Goal: Transaction & Acquisition: Purchase product/service

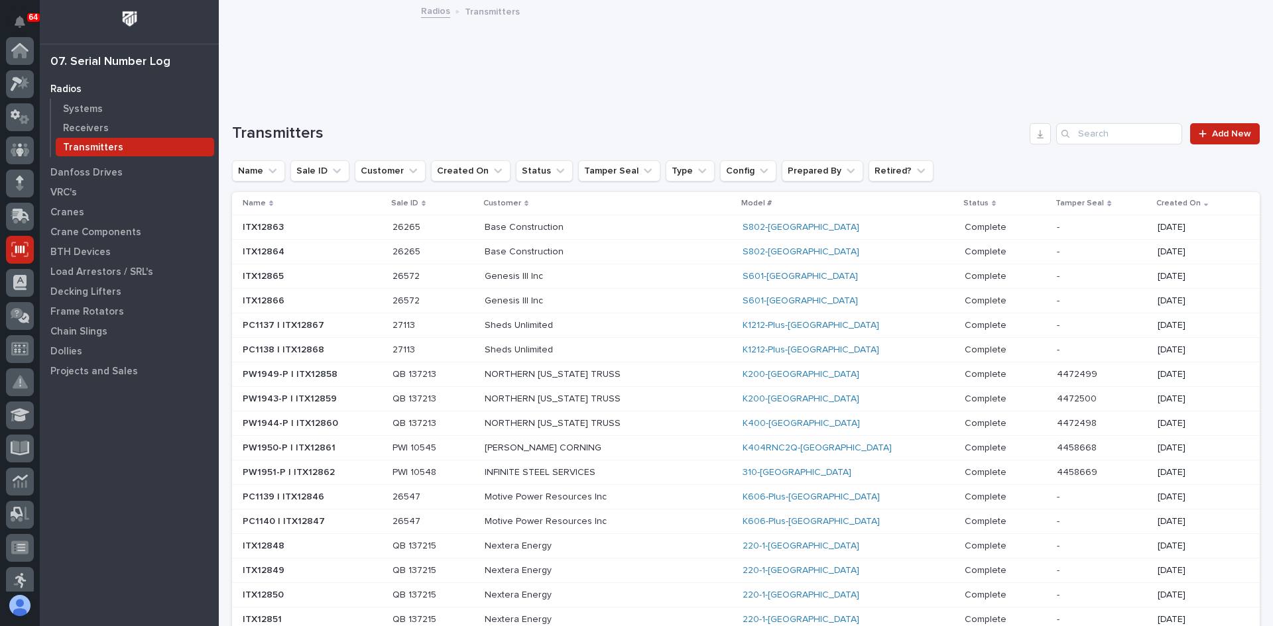
scroll to position [199, 0]
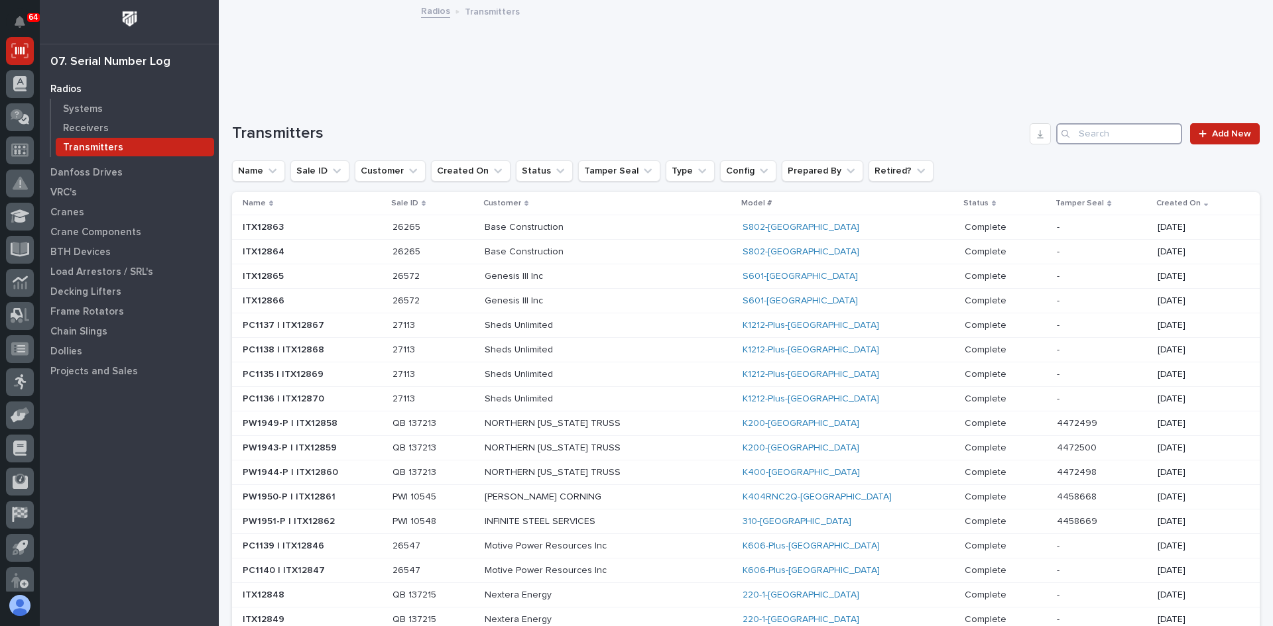
click at [1083, 134] on input "Search" at bounding box center [1119, 133] width 126 height 21
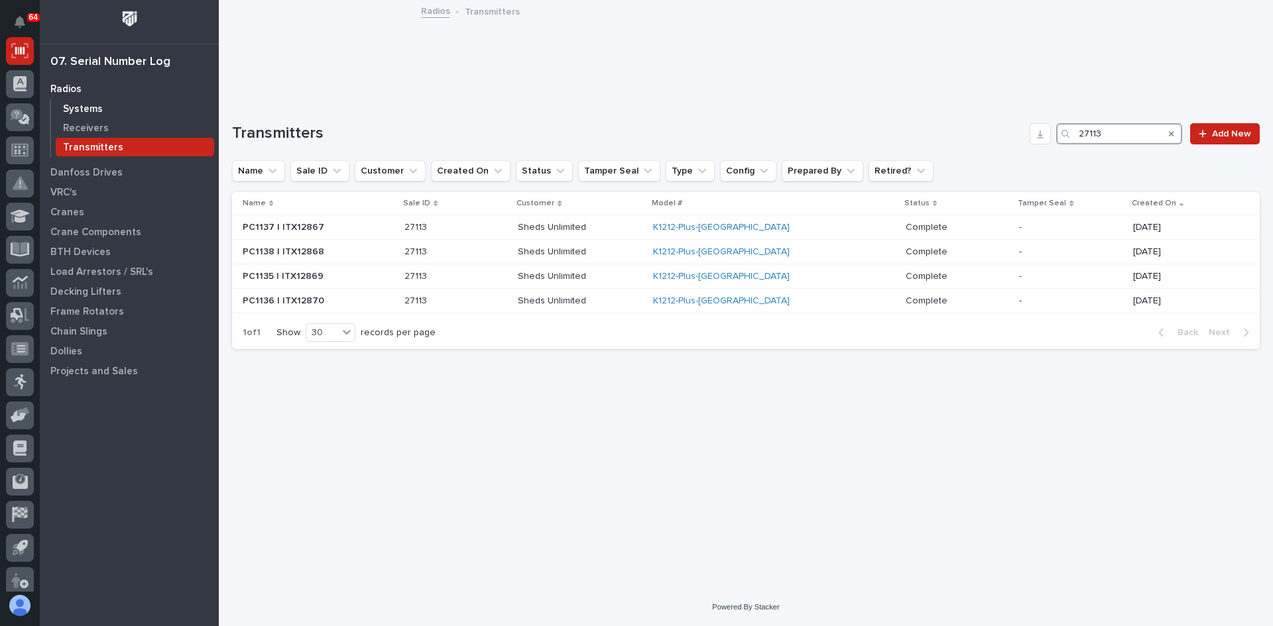
type input "27113"
click at [84, 107] on p "Systems" at bounding box center [83, 109] width 40 height 12
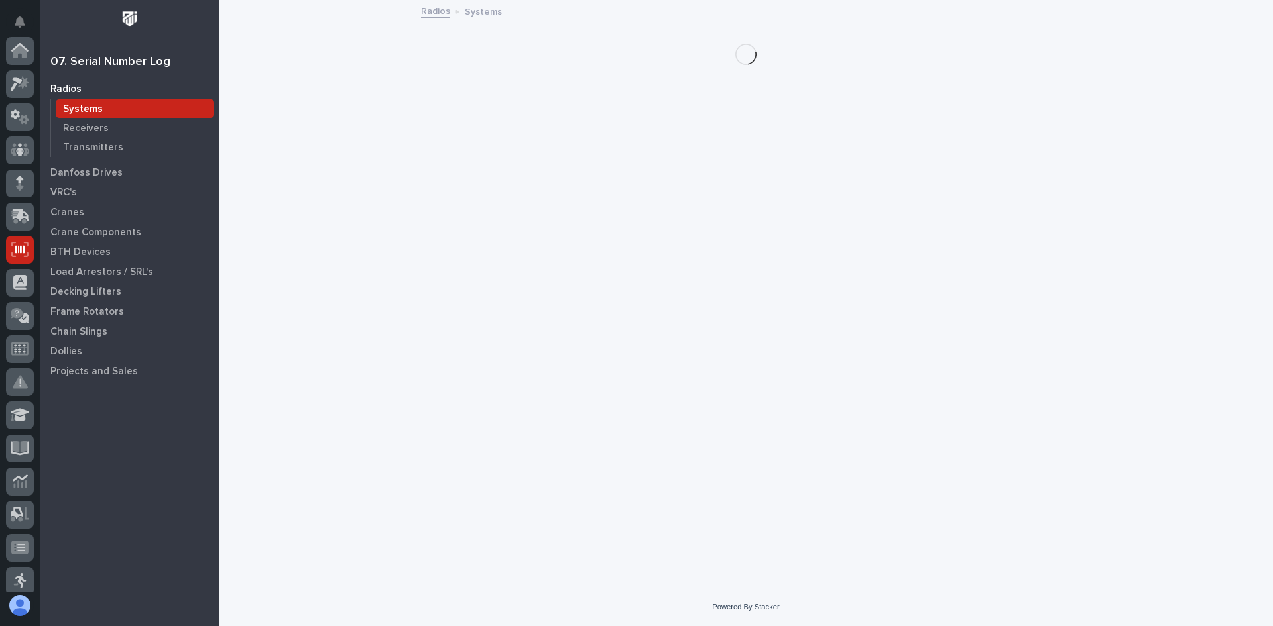
scroll to position [199, 0]
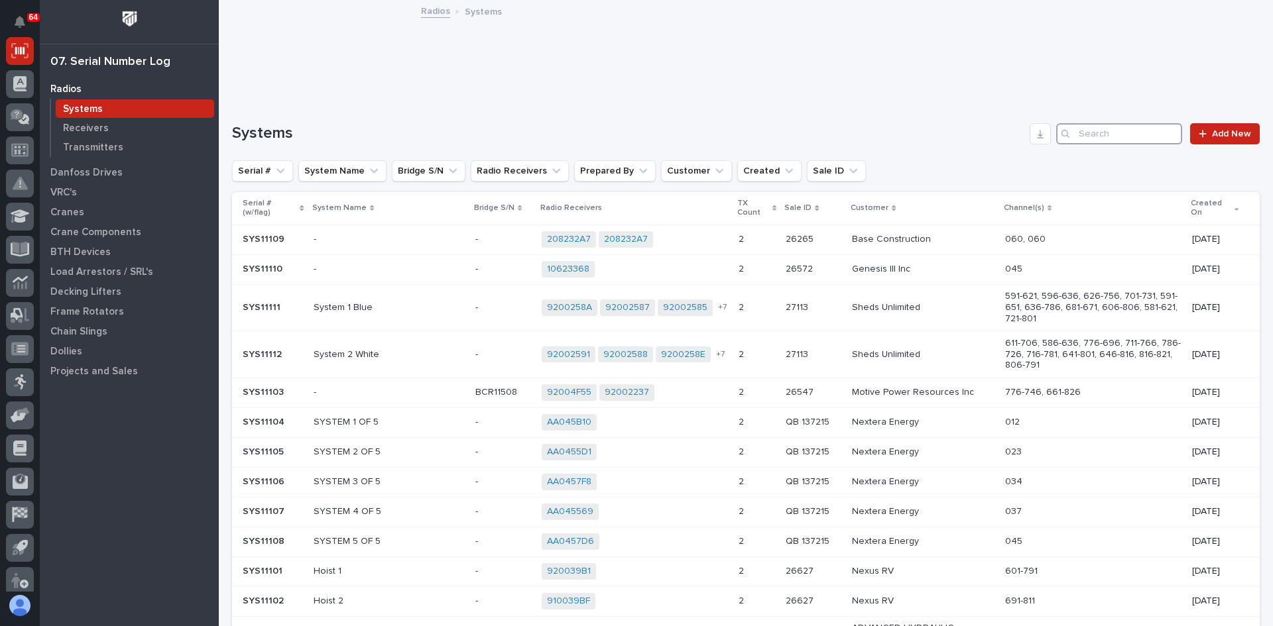
click at [1092, 129] on input "Search" at bounding box center [1119, 133] width 126 height 21
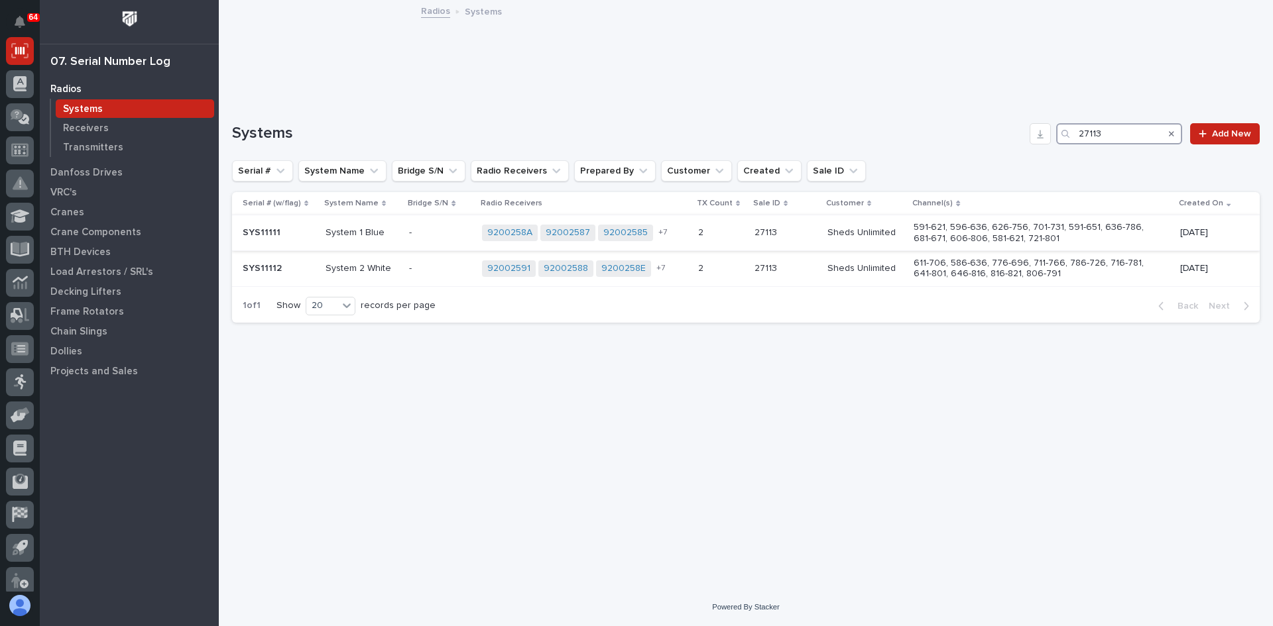
type input "27113"
click at [461, 226] on div "- -" at bounding box center [440, 233] width 62 height 22
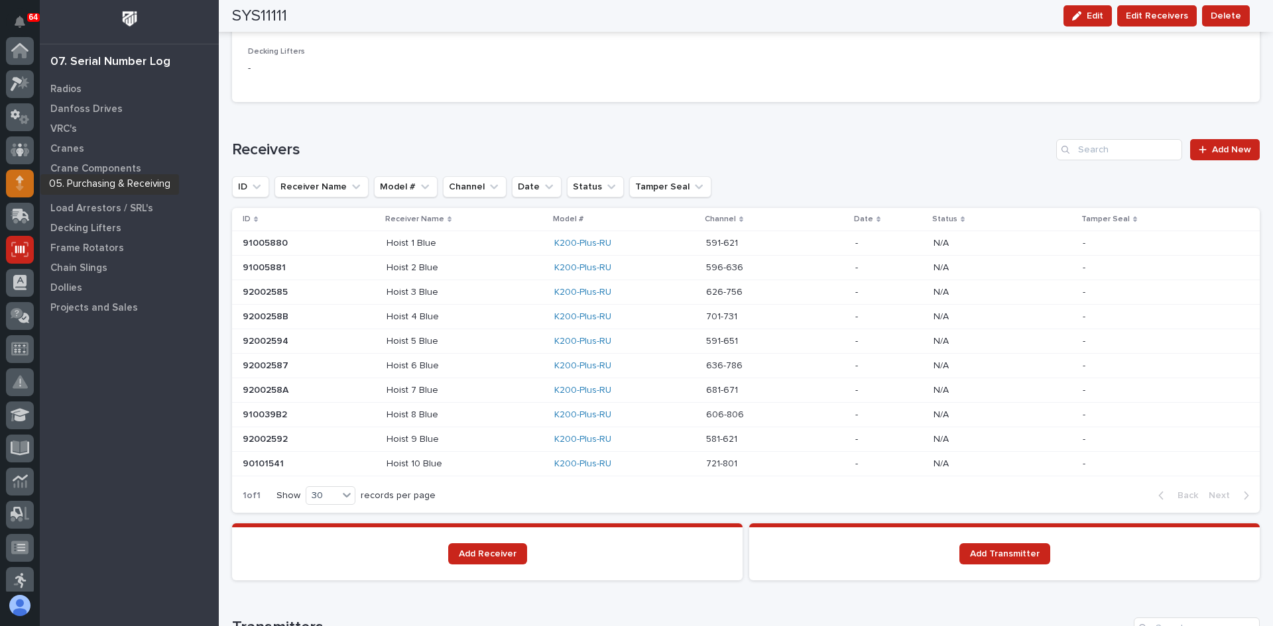
click at [20, 184] on icon at bounding box center [19, 186] width 7 height 7
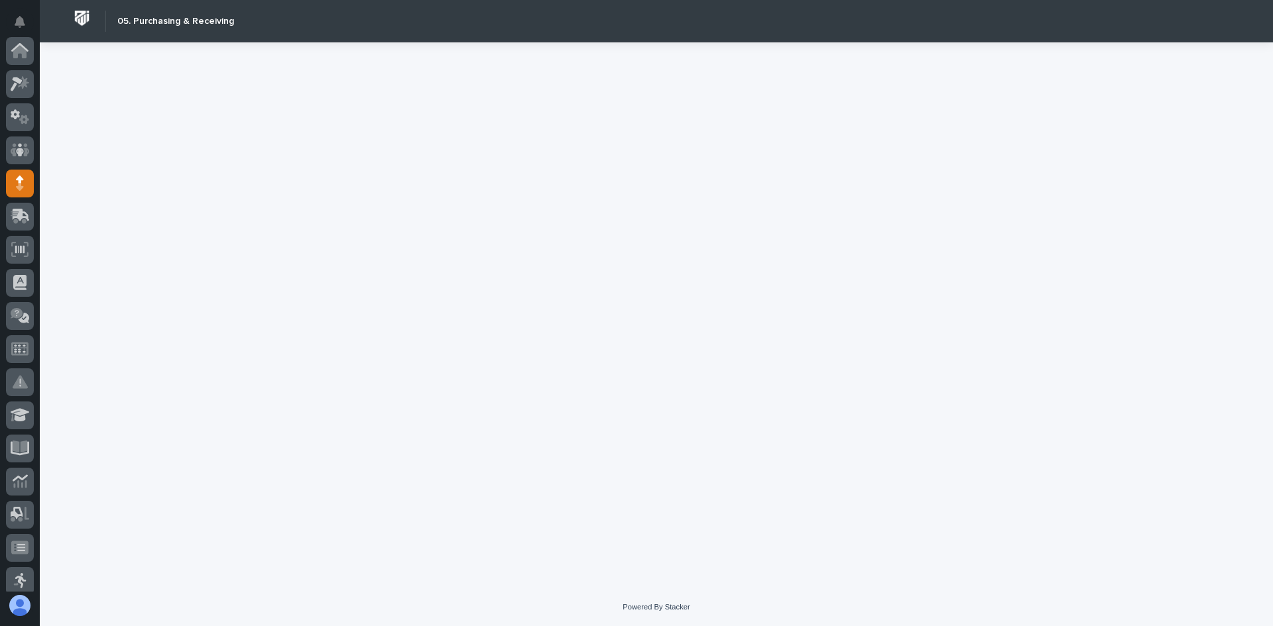
scroll to position [133, 0]
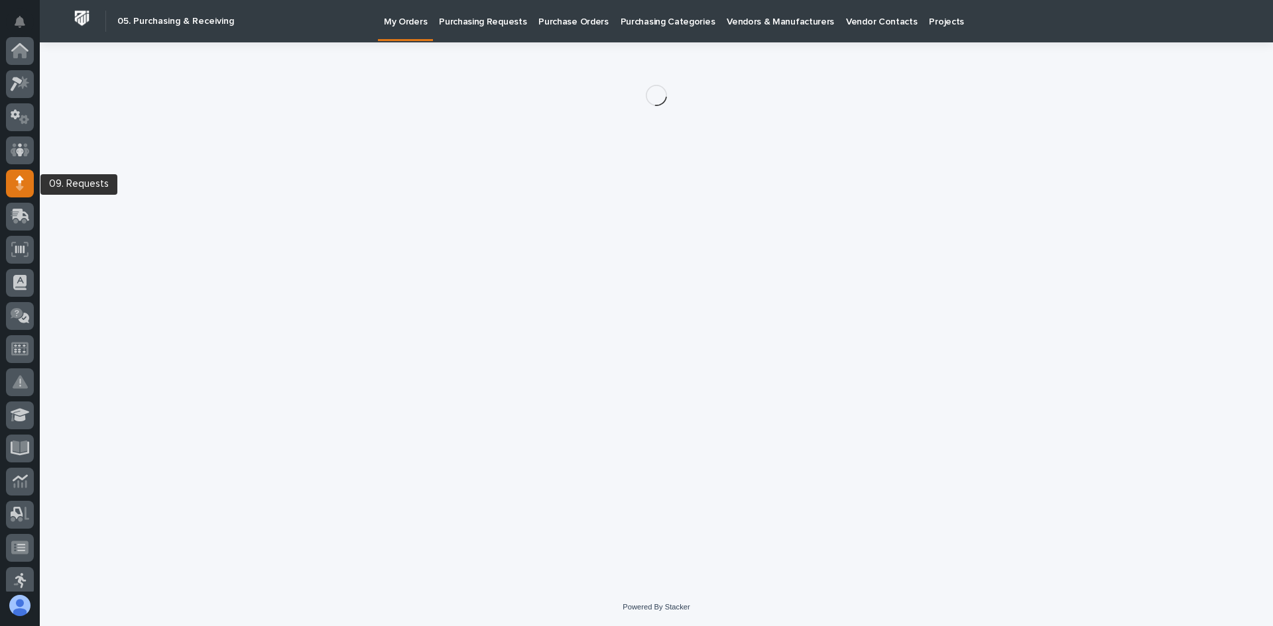
scroll to position [133, 0]
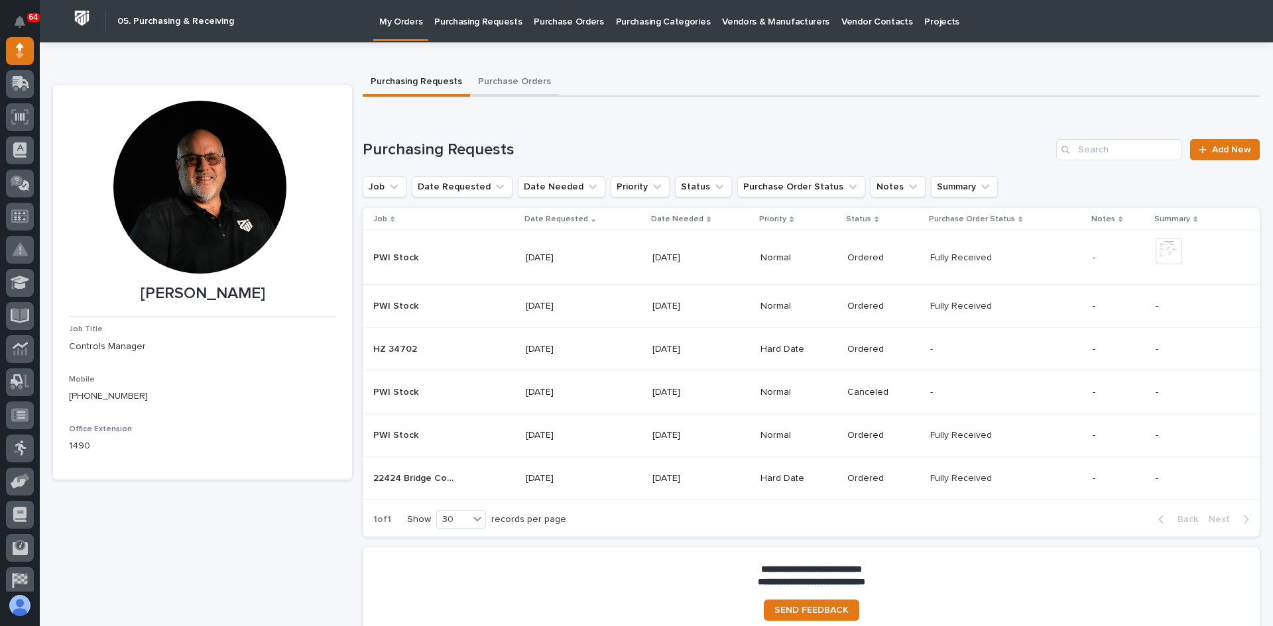
click at [508, 83] on button "Purchase Orders" at bounding box center [514, 83] width 89 height 28
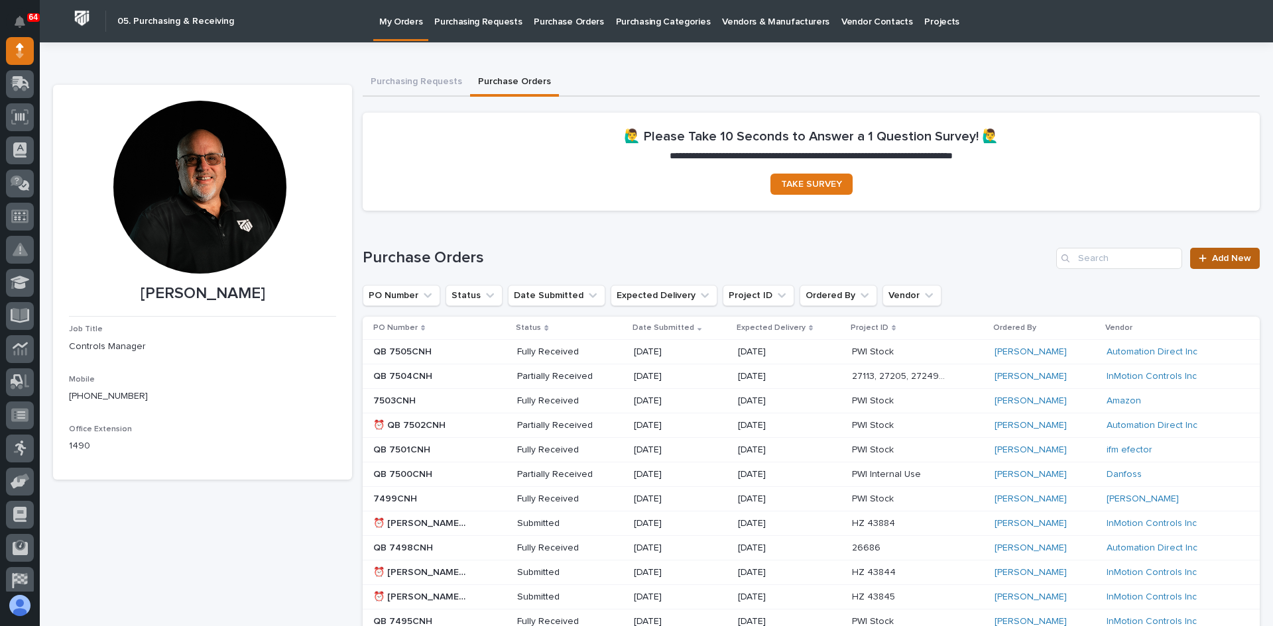
click at [1214, 255] on span "Add New" at bounding box center [1231, 258] width 39 height 9
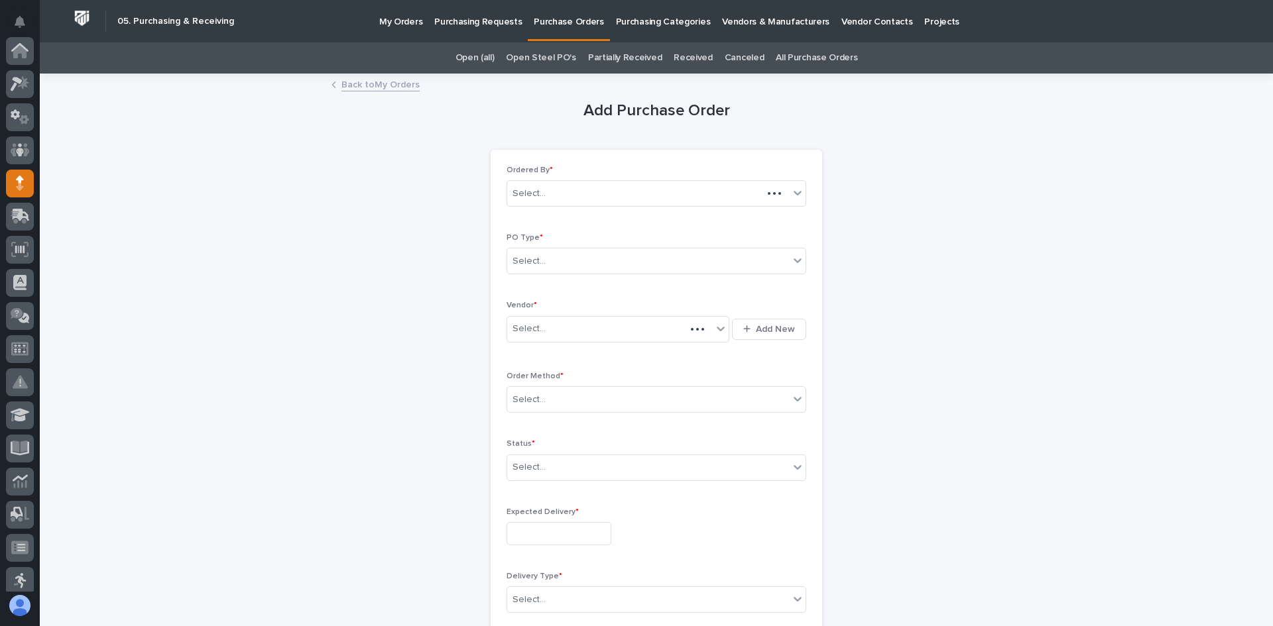
scroll to position [133, 0]
click at [570, 259] on div "Select..." at bounding box center [648, 262] width 282 height 22
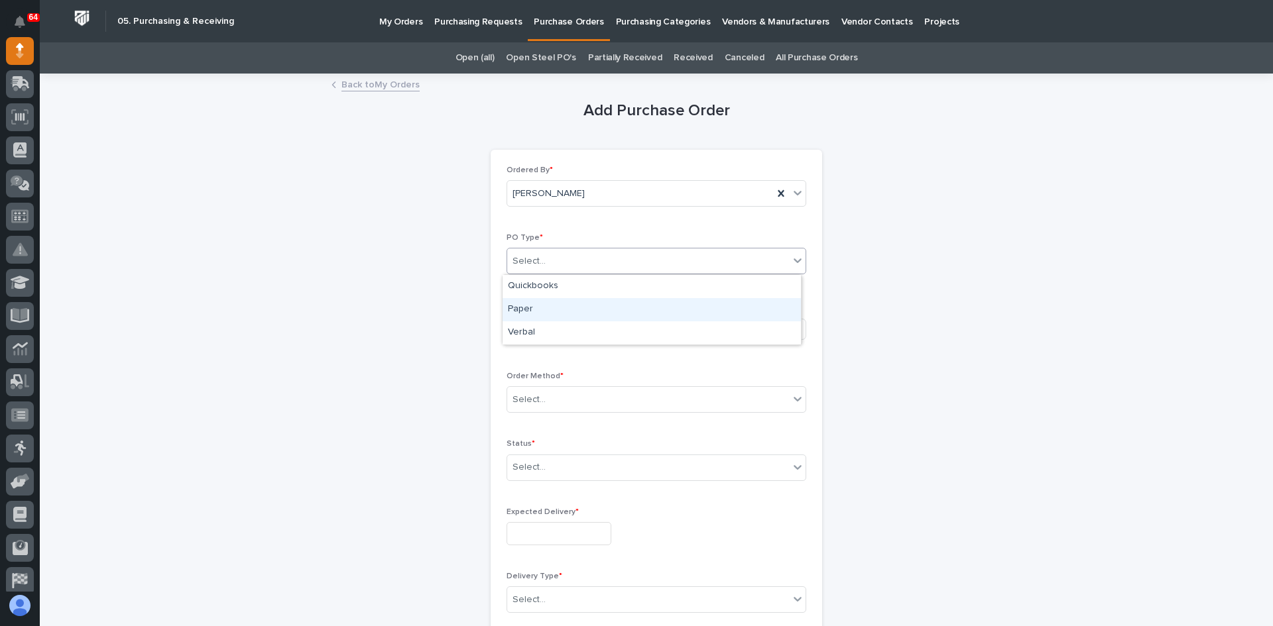
click at [531, 308] on div "Paper" at bounding box center [651, 309] width 298 height 23
click at [569, 326] on div "Select..." at bounding box center [609, 329] width 205 height 22
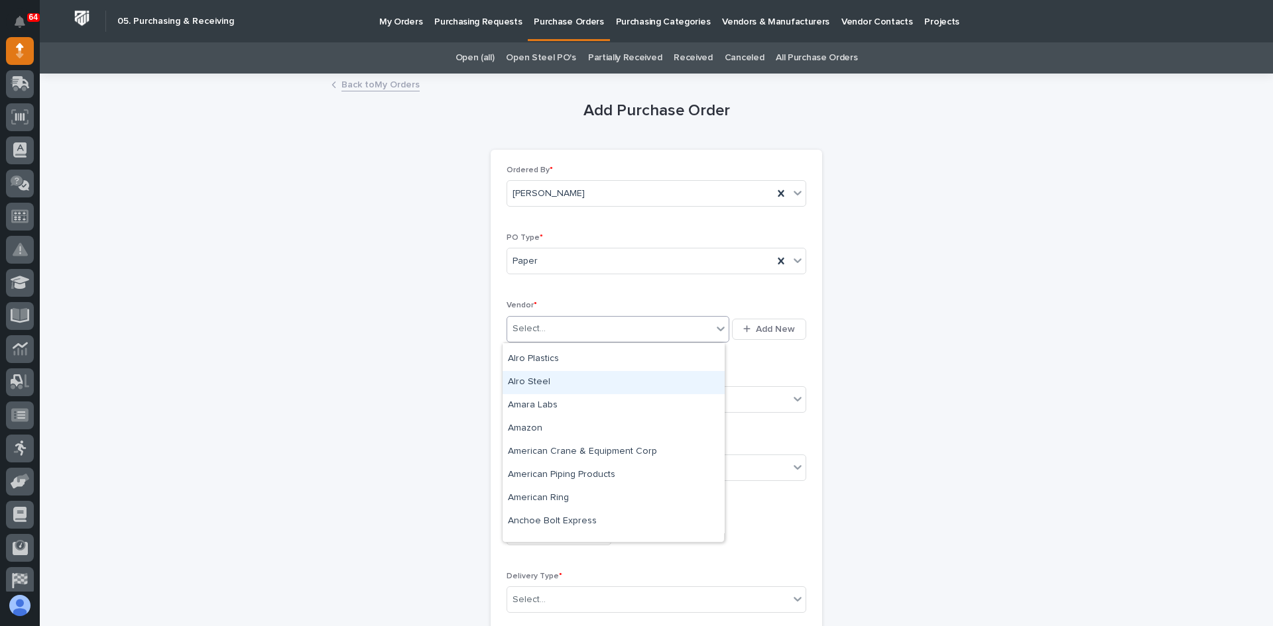
scroll to position [530, 0]
click at [514, 426] on div "Amazon" at bounding box center [613, 427] width 222 height 23
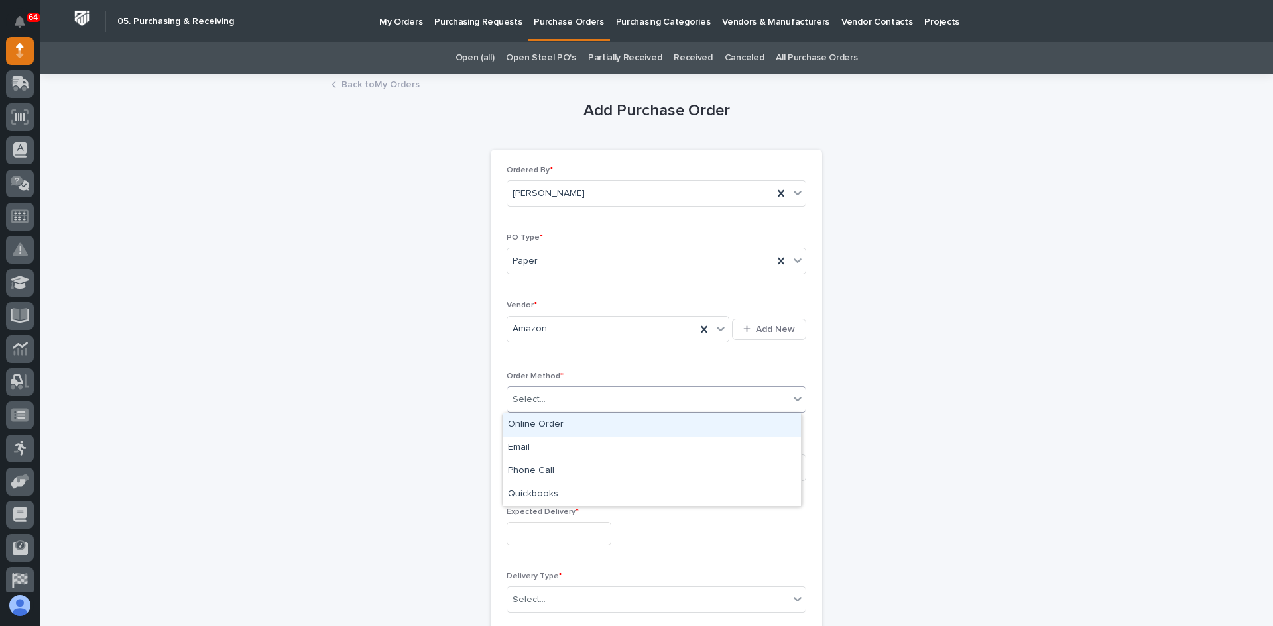
click at [570, 396] on div "Select..." at bounding box center [648, 400] width 282 height 22
click at [538, 423] on div "Online Order" at bounding box center [651, 425] width 298 height 23
click at [552, 469] on div "Select..." at bounding box center [648, 468] width 282 height 22
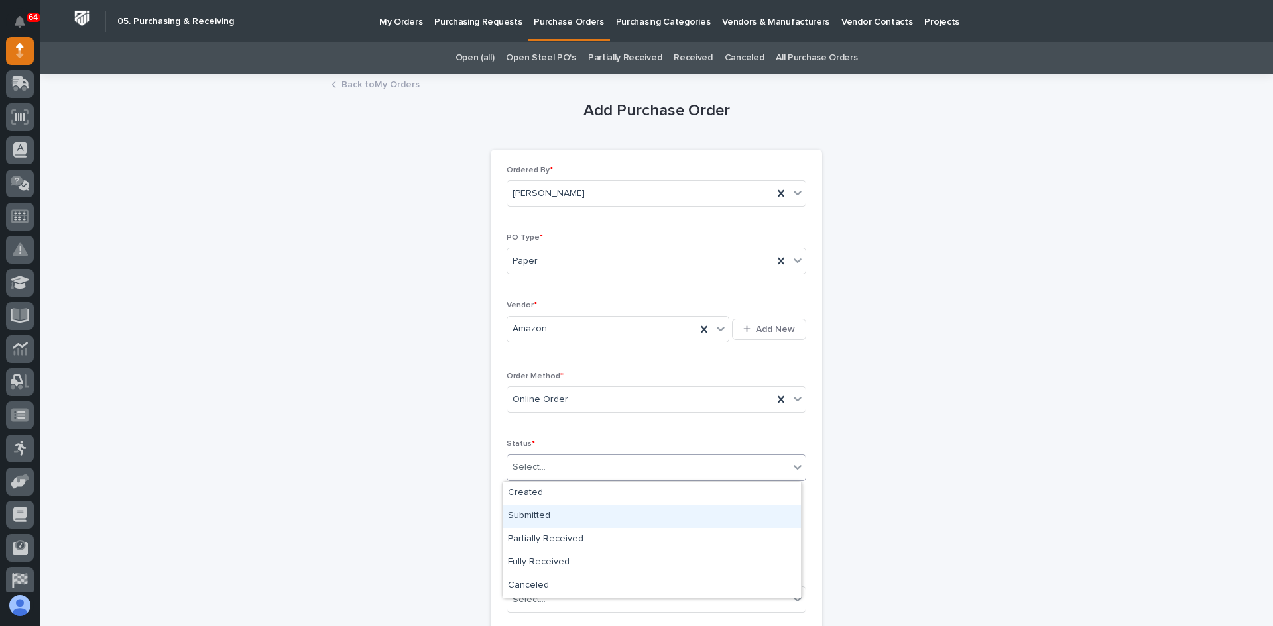
click at [542, 513] on div "Submitted" at bounding box center [651, 516] width 298 height 23
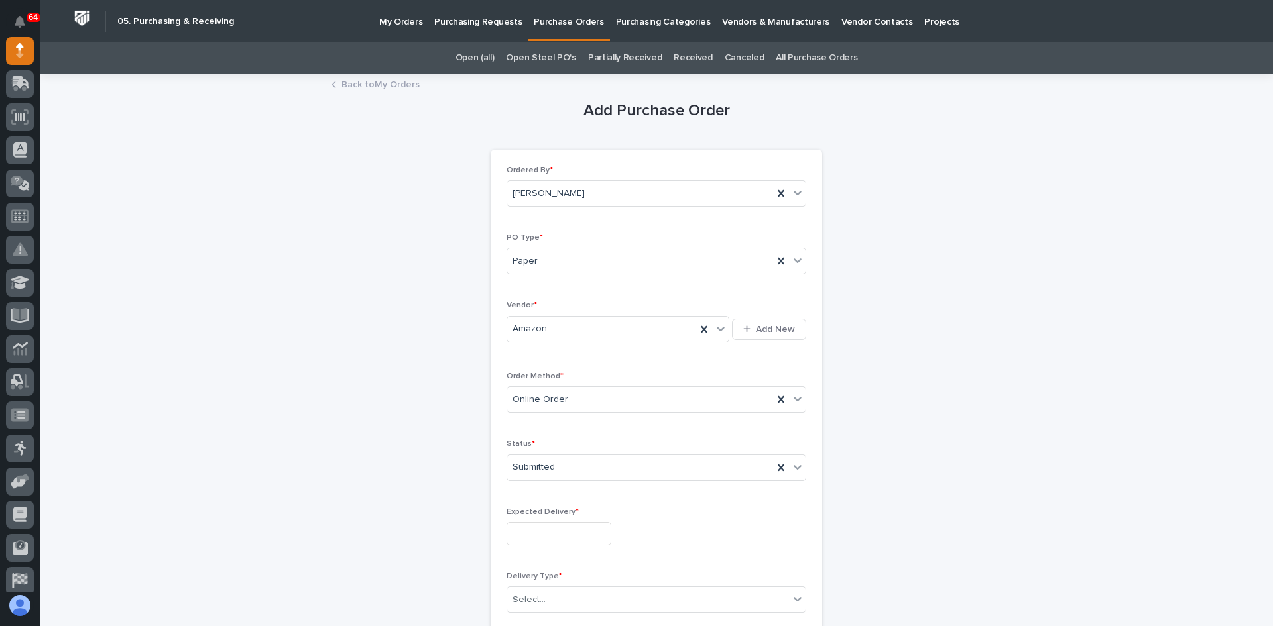
click at [545, 519] on div "Expected Delivery *" at bounding box center [656, 532] width 300 height 48
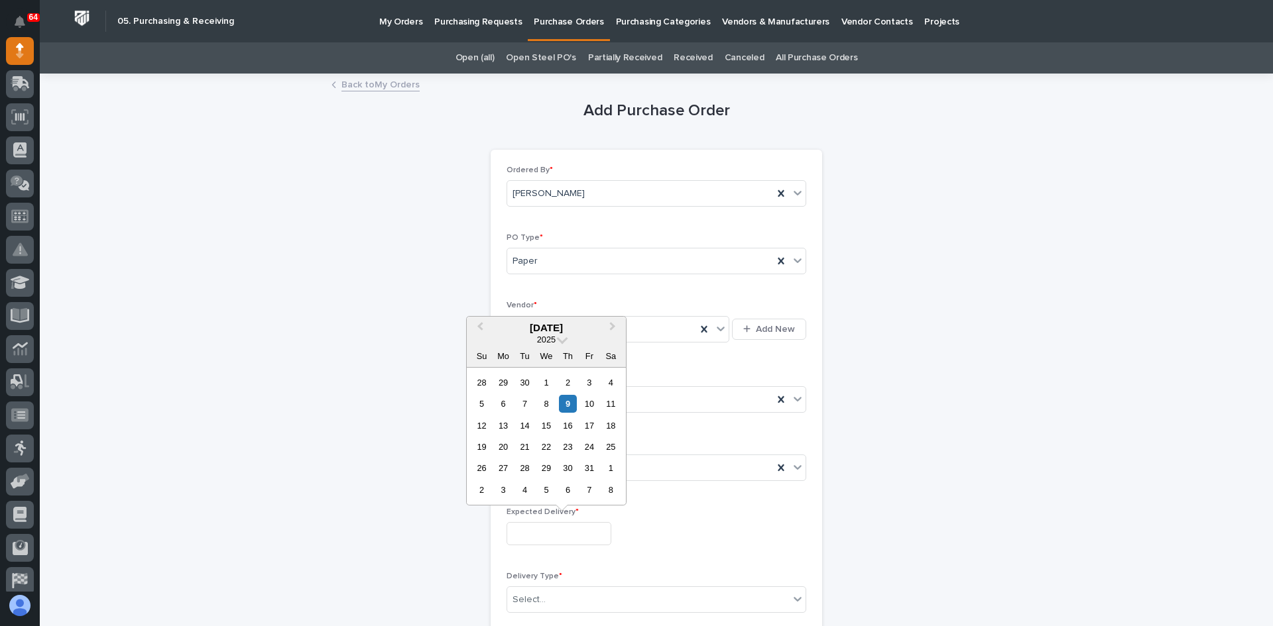
click at [550, 541] on input "text" at bounding box center [558, 533] width 105 height 23
click at [504, 428] on div "13" at bounding box center [503, 426] width 18 height 18
type input "**********"
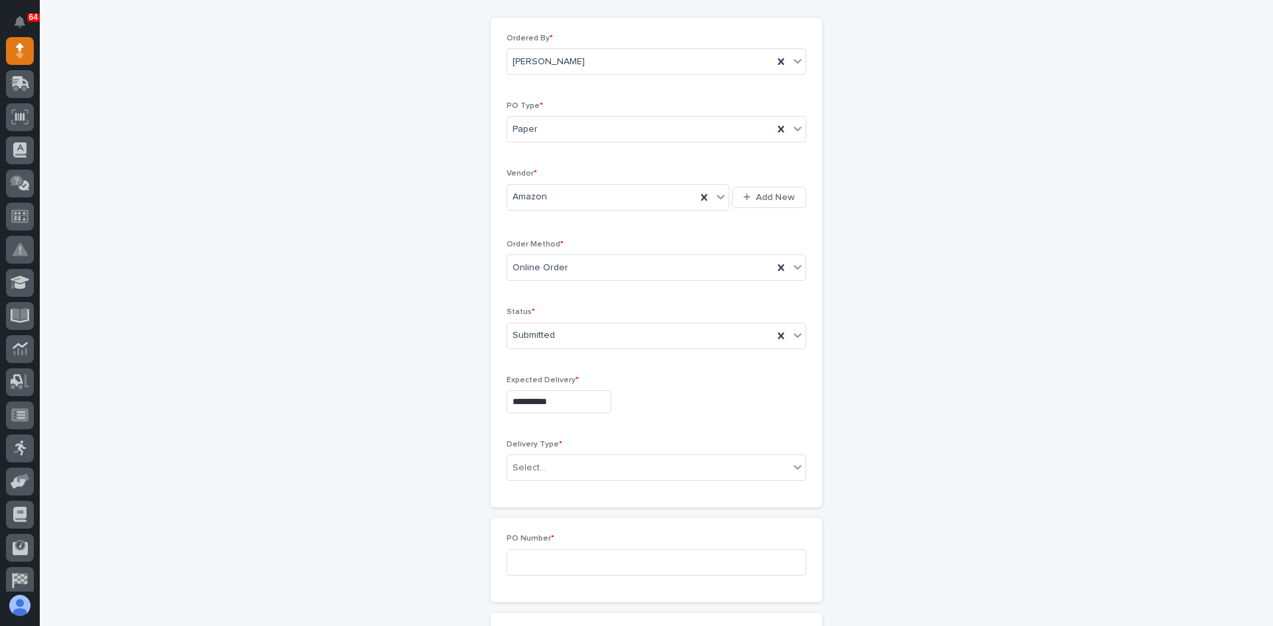
scroll to position [133, 0]
click at [554, 472] on div "Select..." at bounding box center [648, 468] width 282 height 22
click at [544, 490] on div "Deliver to PWI" at bounding box center [651, 492] width 298 height 23
click at [531, 564] on input at bounding box center [656, 562] width 300 height 27
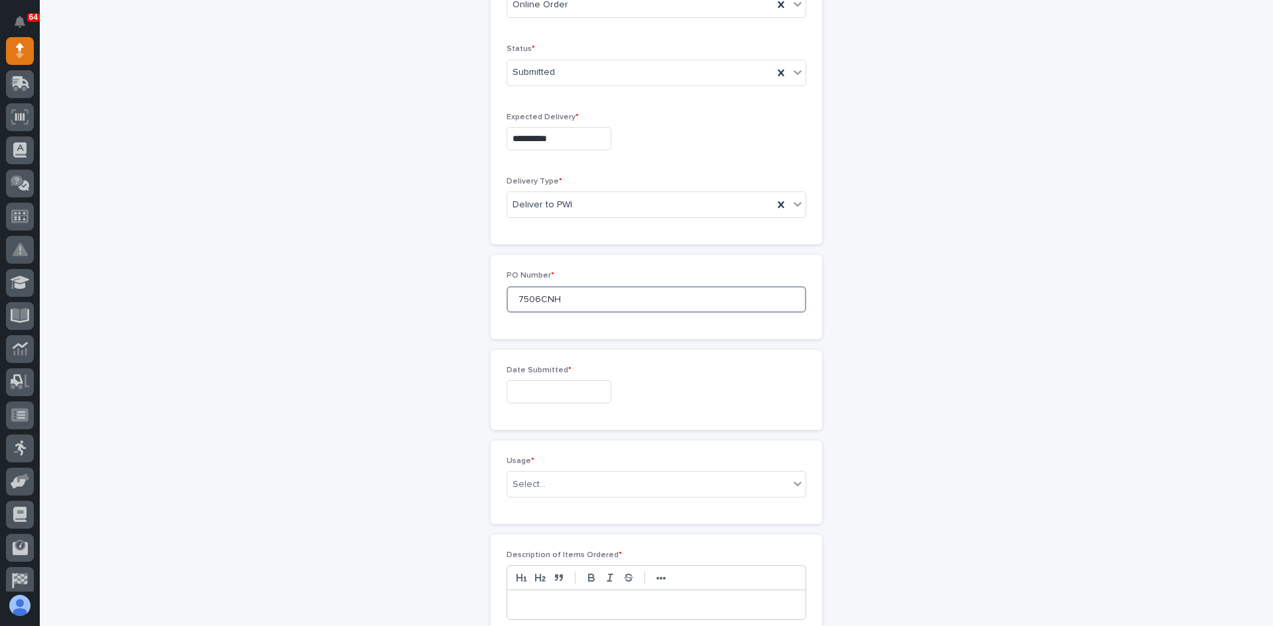
scroll to position [398, 0]
type input "7506CNH"
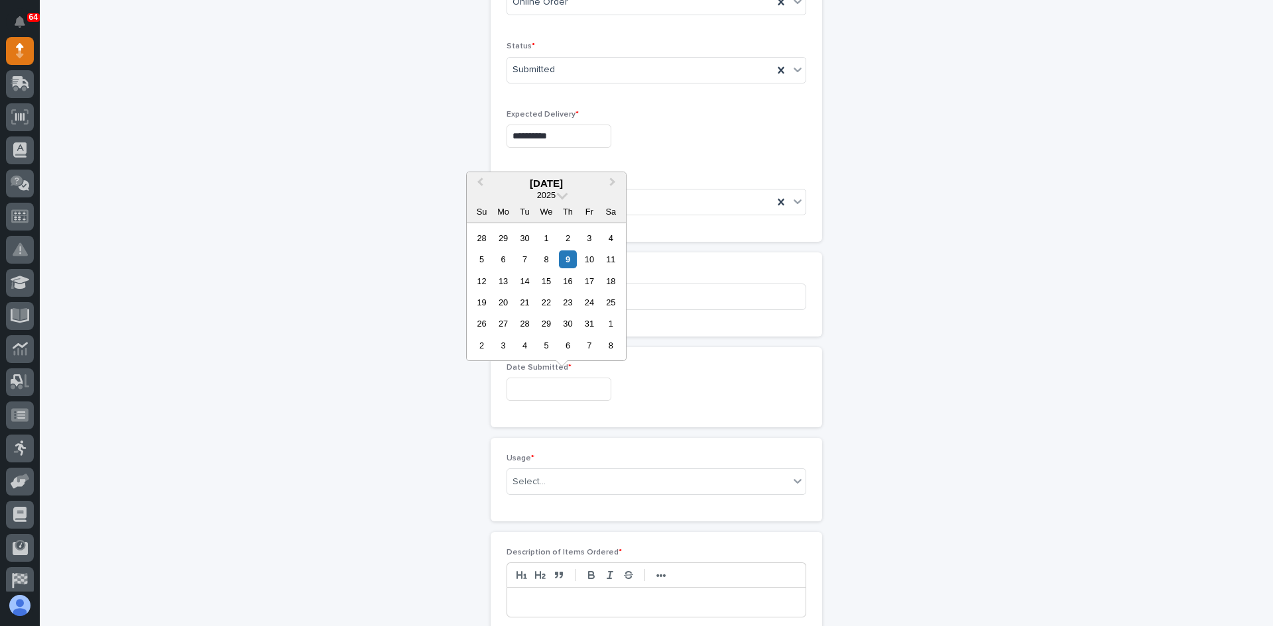
click at [529, 393] on input "text" at bounding box center [558, 389] width 105 height 23
click at [564, 258] on div "9" at bounding box center [568, 260] width 18 height 18
type input "**********"
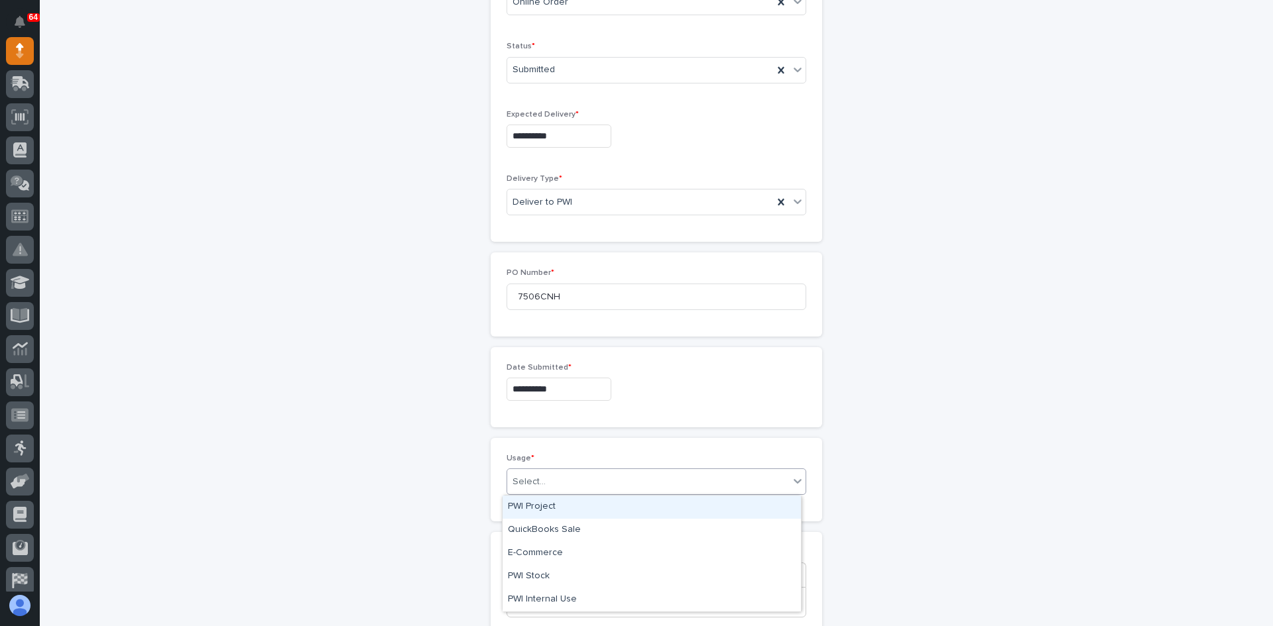
click at [542, 481] on div "Select..." at bounding box center [648, 482] width 282 height 22
click at [542, 506] on div "PWI Project" at bounding box center [651, 507] width 298 height 23
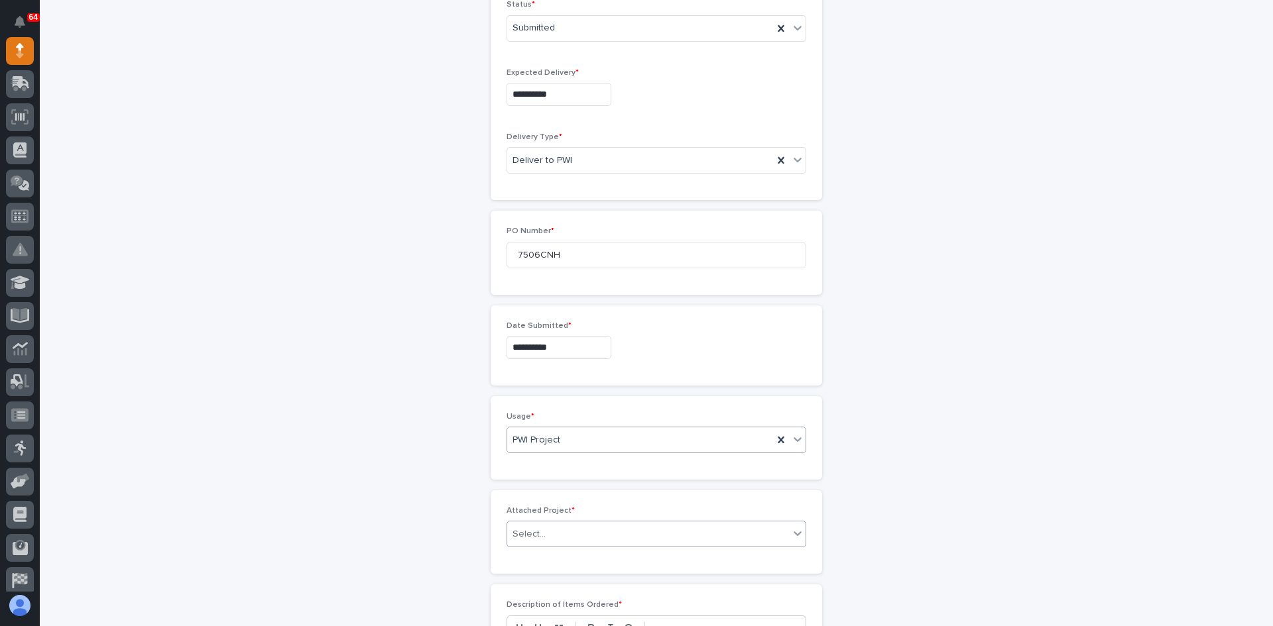
scroll to position [445, 0]
click at [549, 528] on div "Select..." at bounding box center [648, 529] width 282 height 22
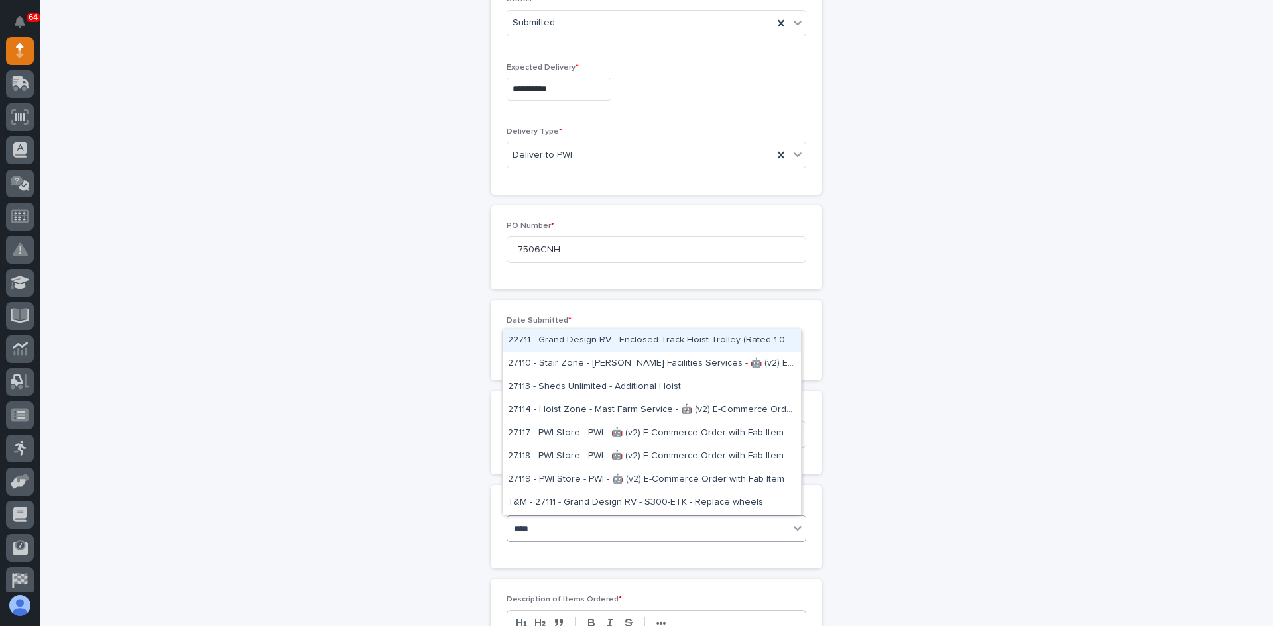
type input "*****"
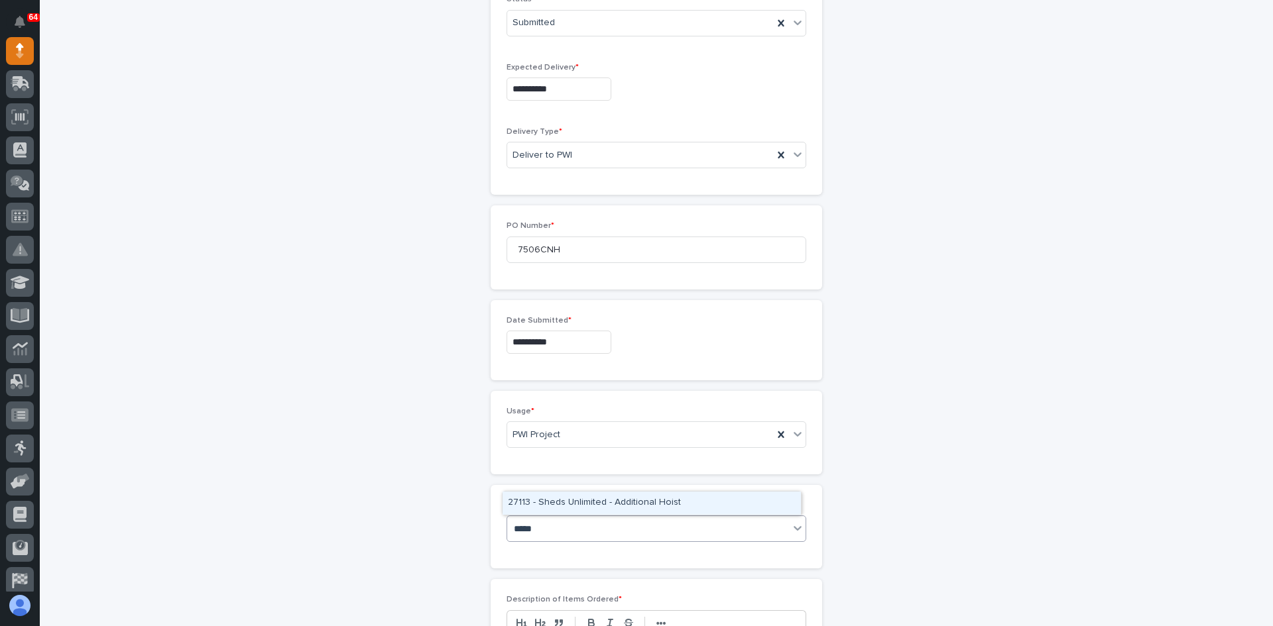
click at [591, 501] on div "27113 - Sheds Unlimited - Additional Hoist" at bounding box center [651, 503] width 298 height 23
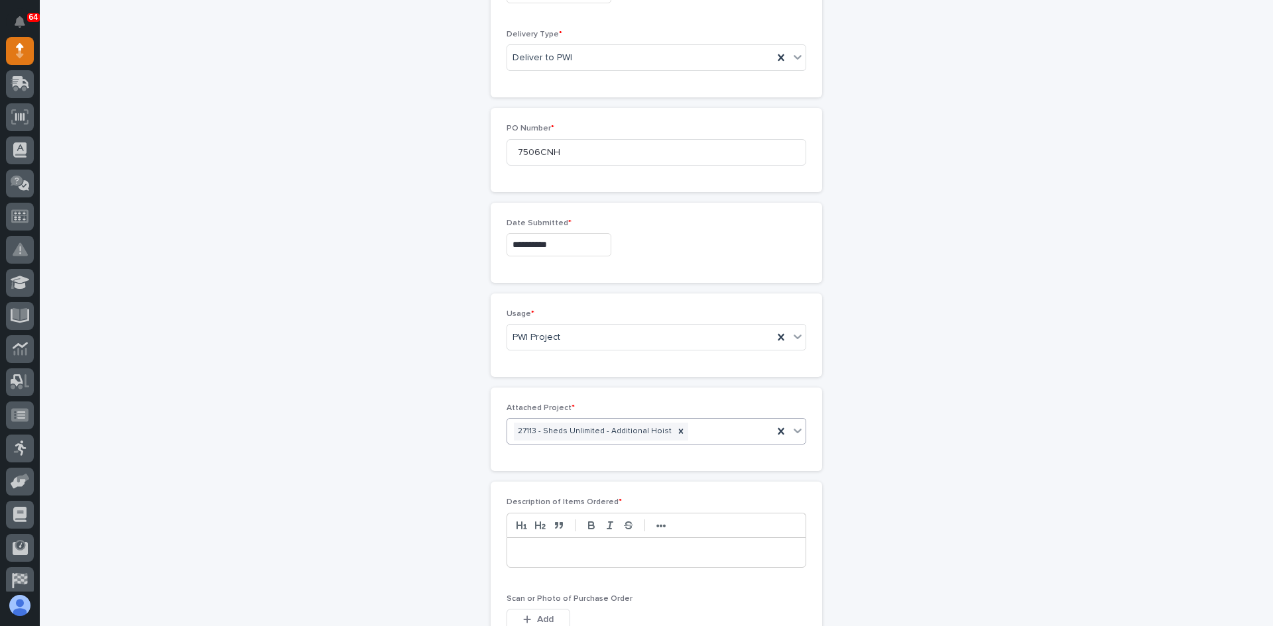
scroll to position [644, 0]
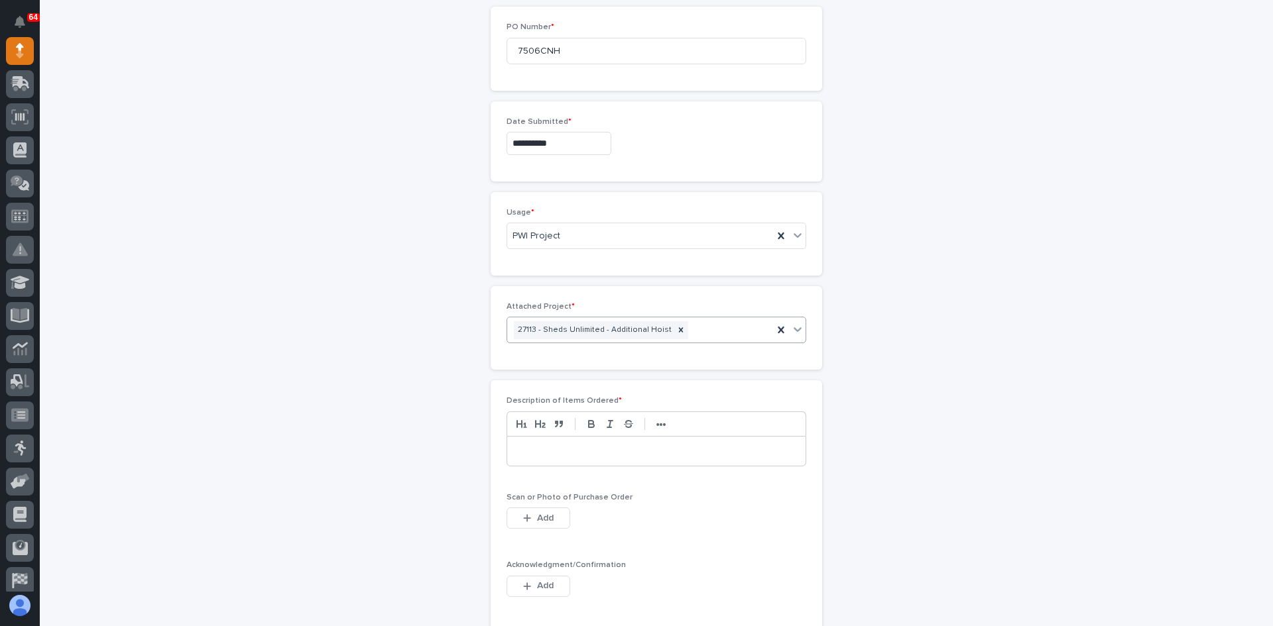
click at [529, 451] on p at bounding box center [656, 451] width 278 height 13
click at [546, 522] on span "Add" at bounding box center [545, 518] width 17 height 12
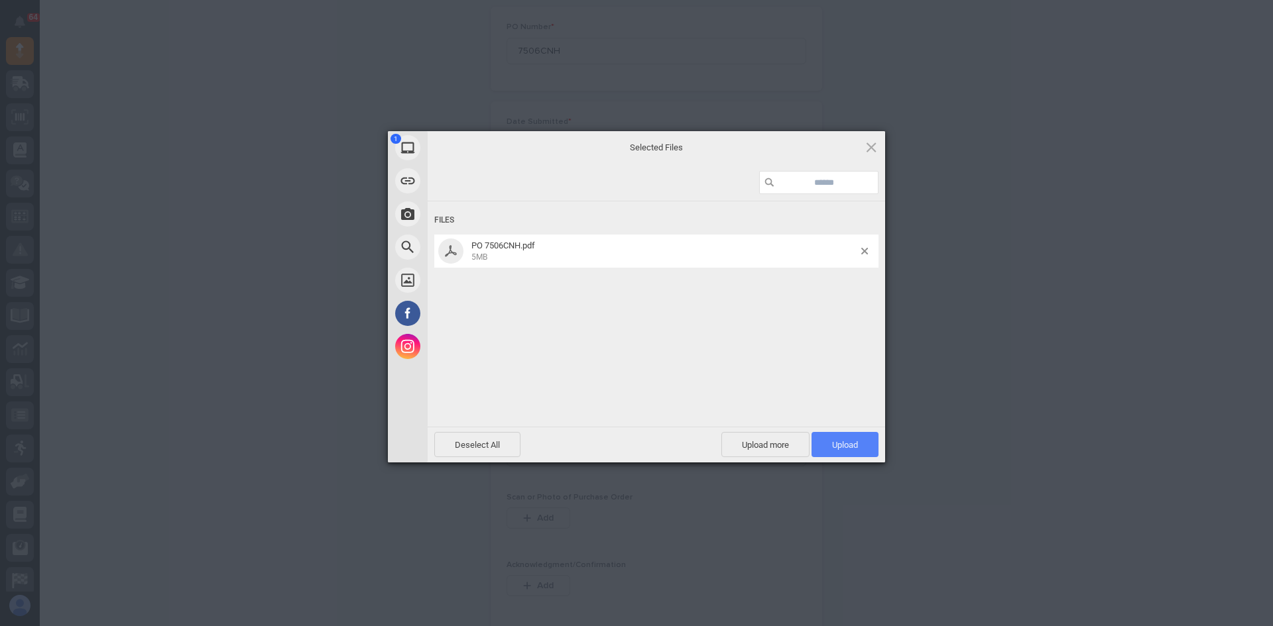
click at [845, 449] on span "Upload 1" at bounding box center [845, 445] width 26 height 10
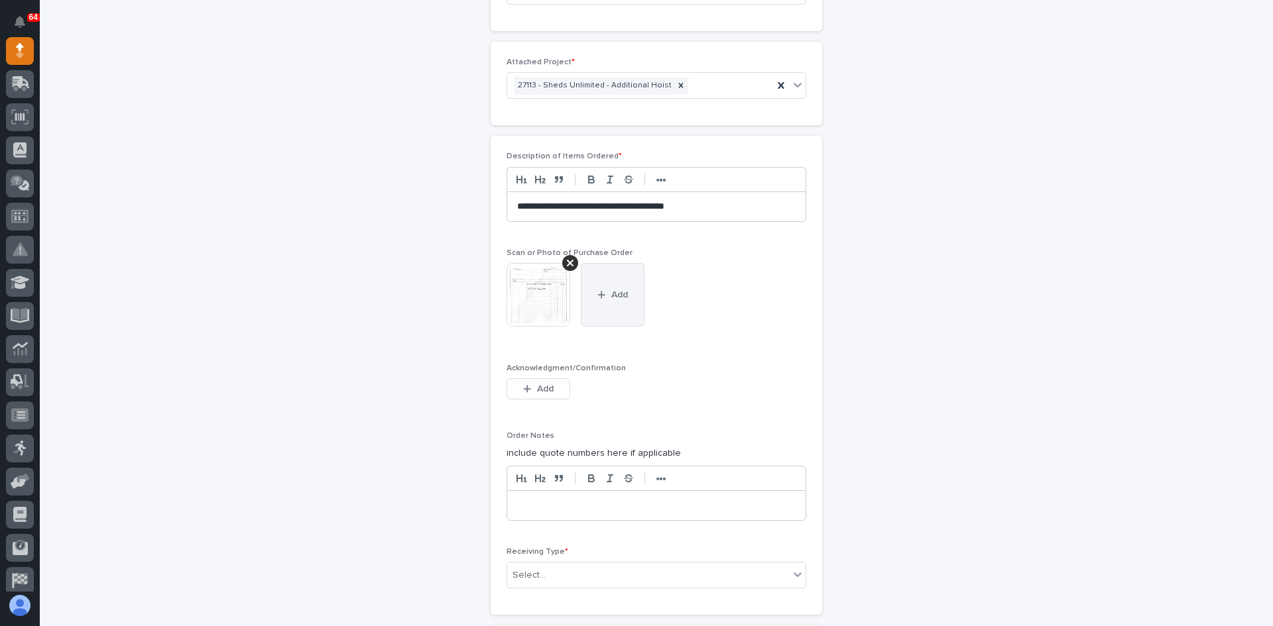
scroll to position [933, 0]
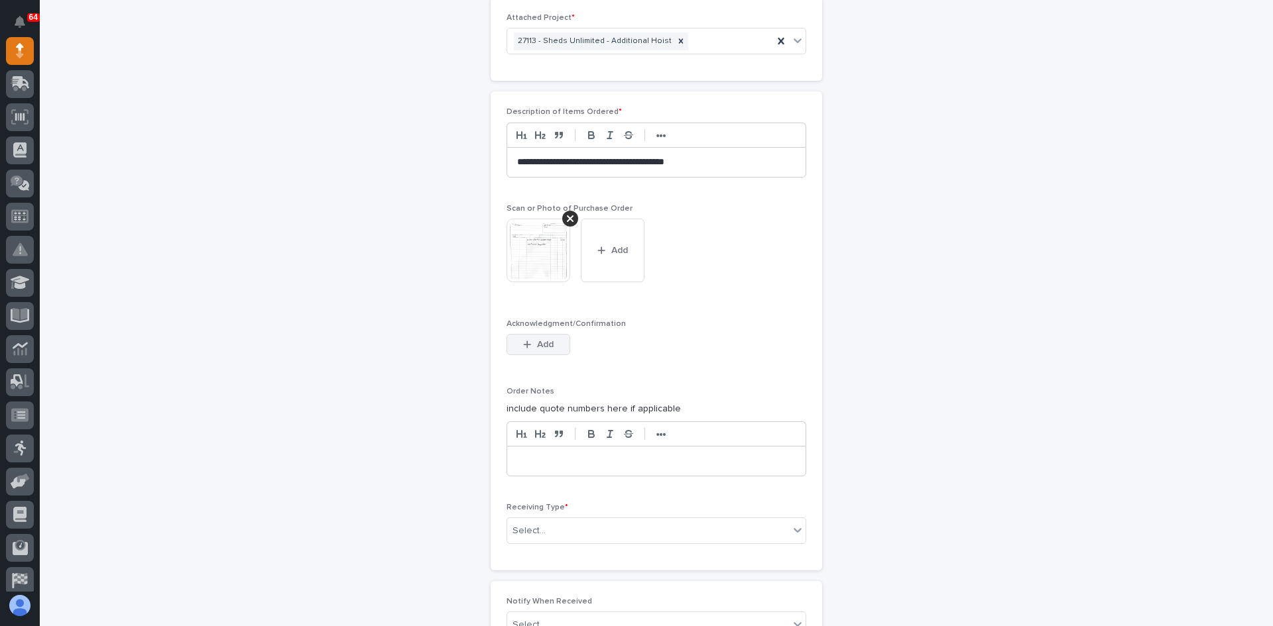
click at [537, 345] on span "Add" at bounding box center [545, 345] width 17 height 12
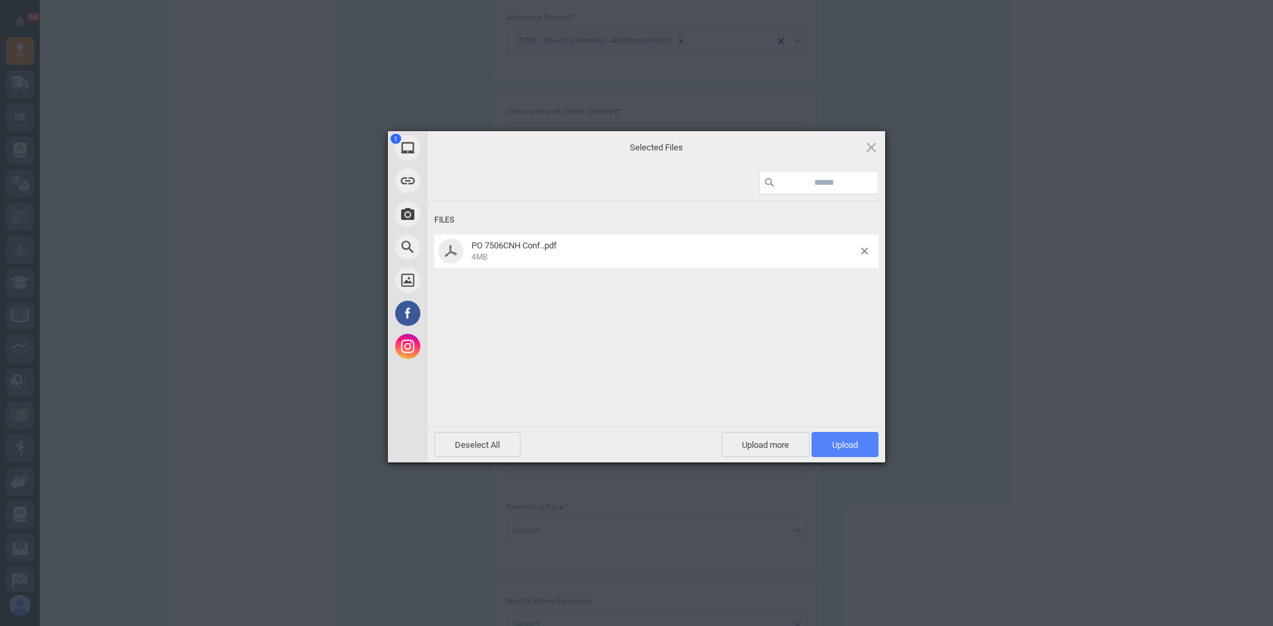
click at [838, 441] on span "Upload 1" at bounding box center [845, 445] width 26 height 10
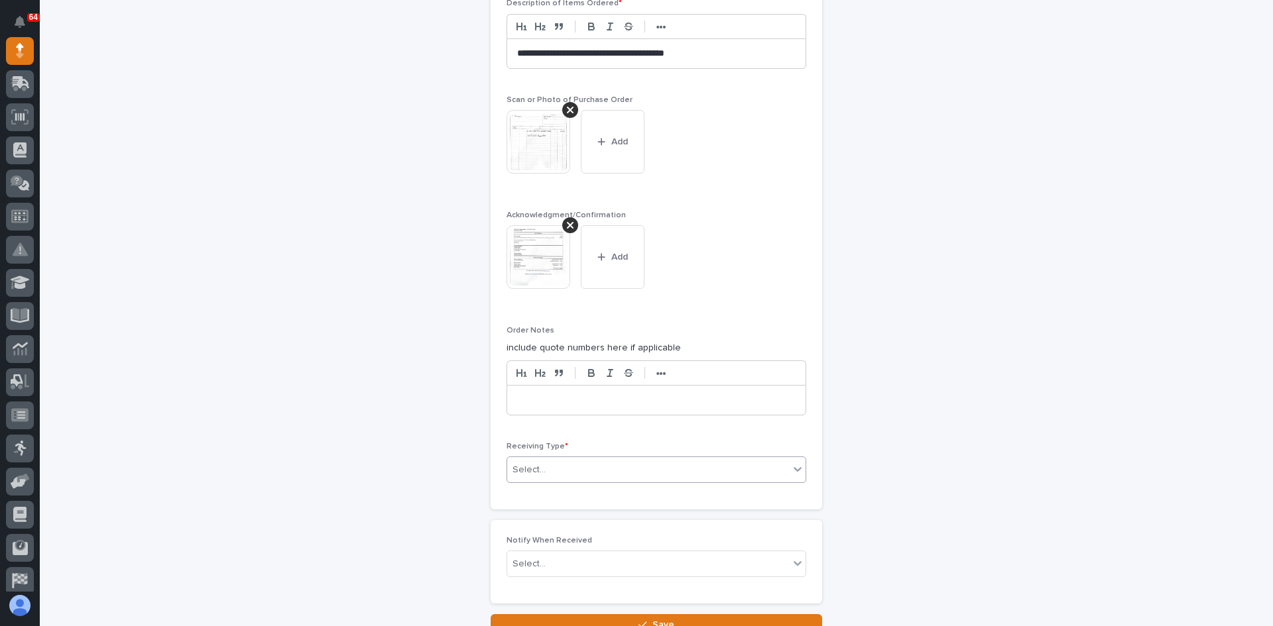
scroll to position [1065, 0]
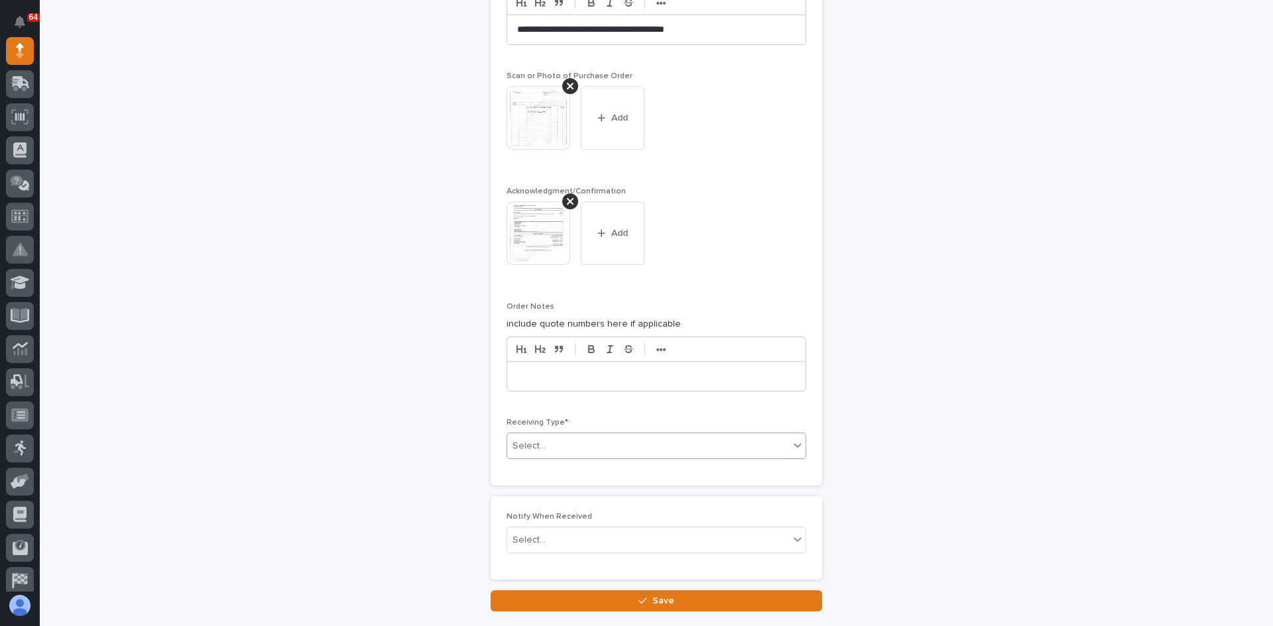
click at [555, 441] on div "Select..." at bounding box center [648, 447] width 282 height 22
click at [539, 540] on div "Deliver to" at bounding box center [651, 541] width 298 height 23
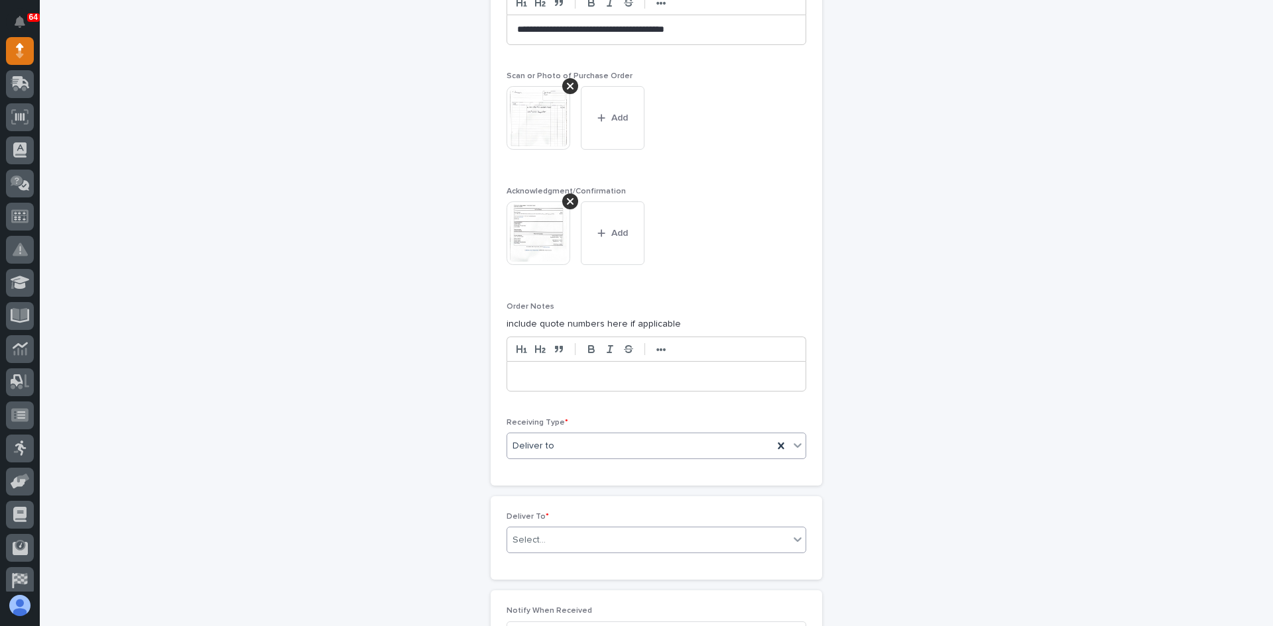
click at [552, 540] on div "Select..." at bounding box center [648, 541] width 282 height 22
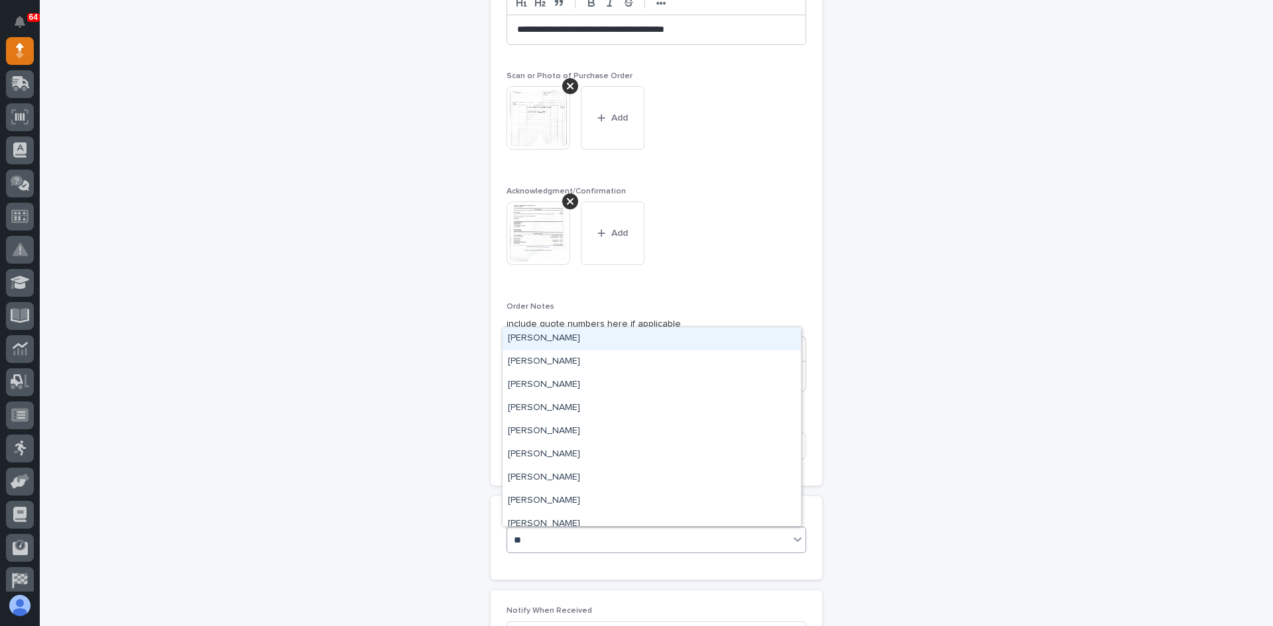
type input "***"
click at [554, 364] on div "[PERSON_NAME]" at bounding box center [651, 362] width 298 height 23
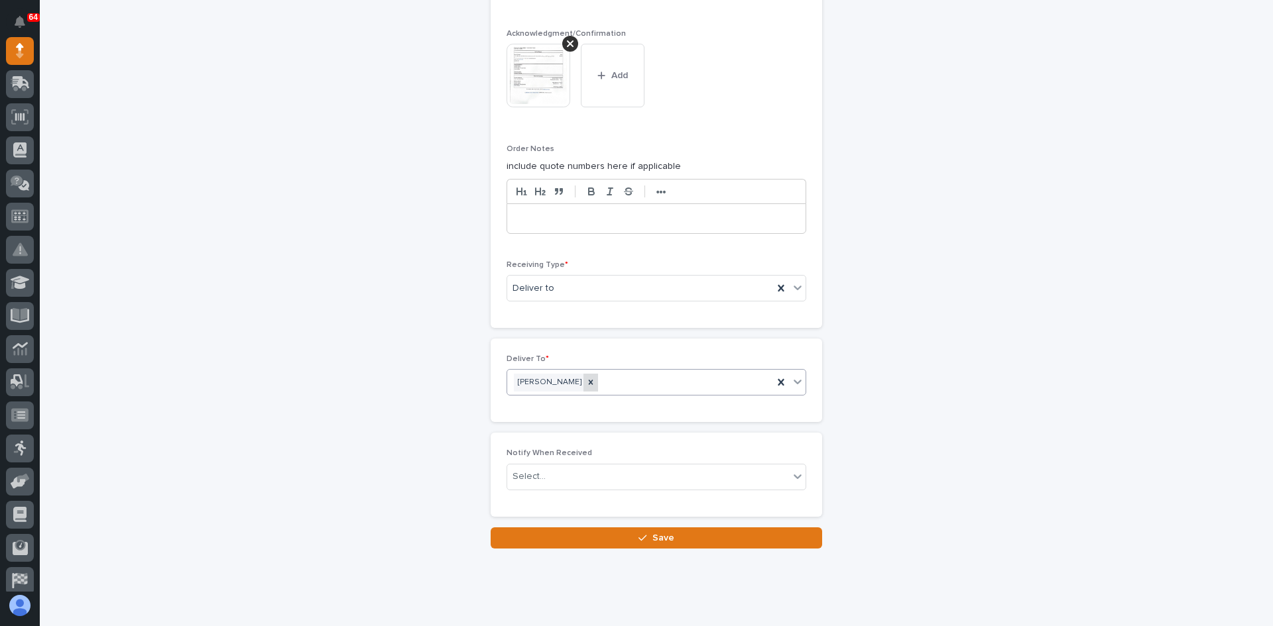
scroll to position [1250, 0]
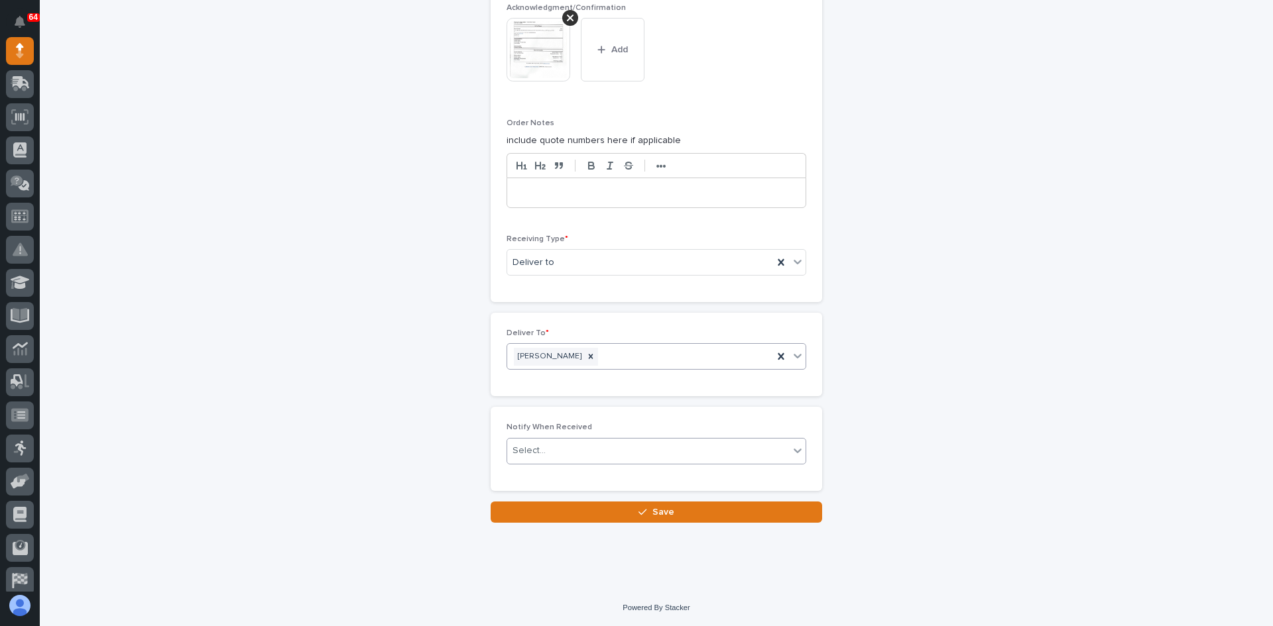
click at [555, 453] on div "Select..." at bounding box center [648, 451] width 282 height 22
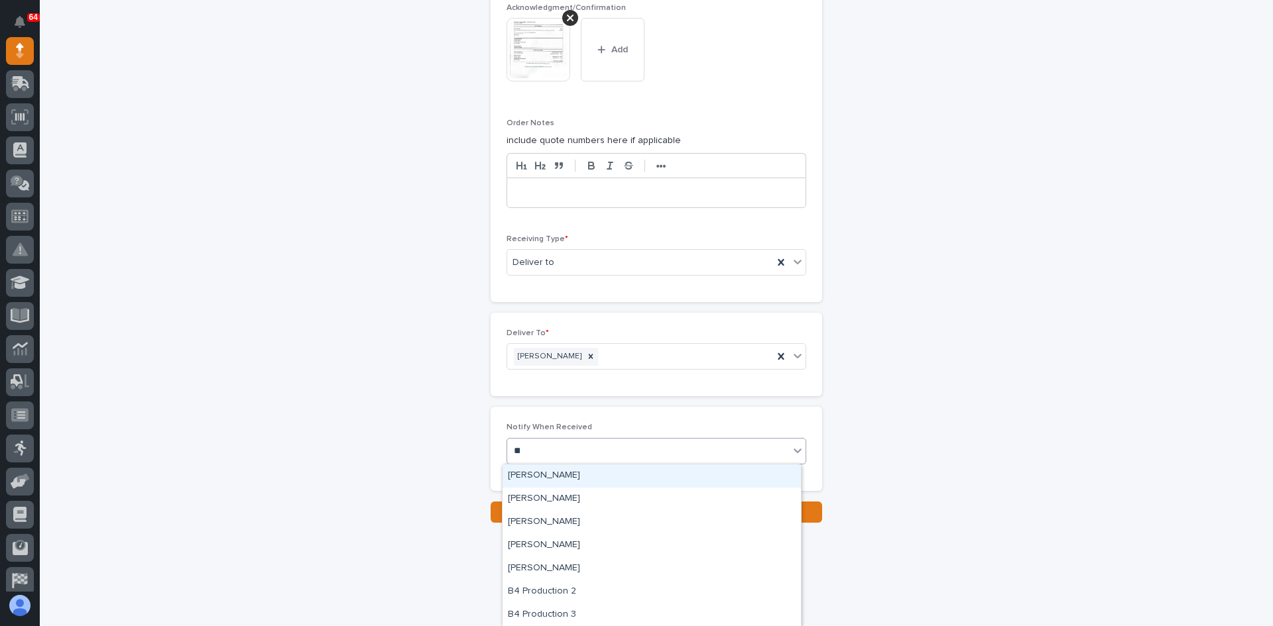
type input "***"
click at [552, 501] on div "[PERSON_NAME]" at bounding box center [651, 499] width 298 height 23
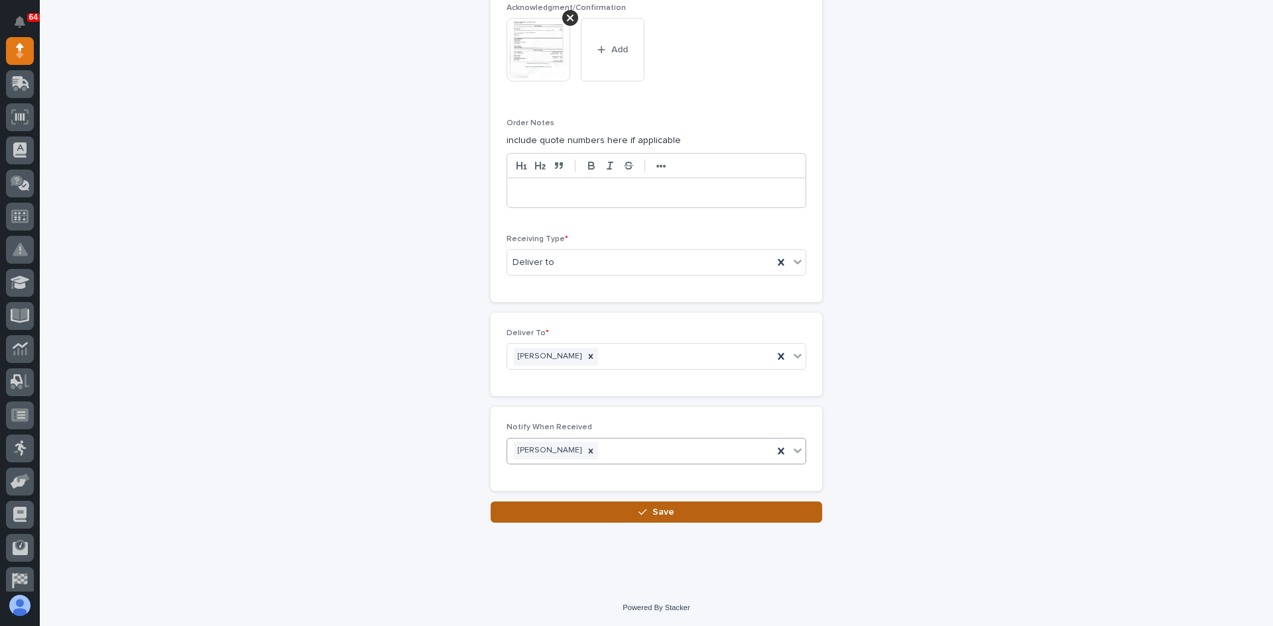
click at [658, 512] on span "Save" at bounding box center [663, 512] width 22 height 12
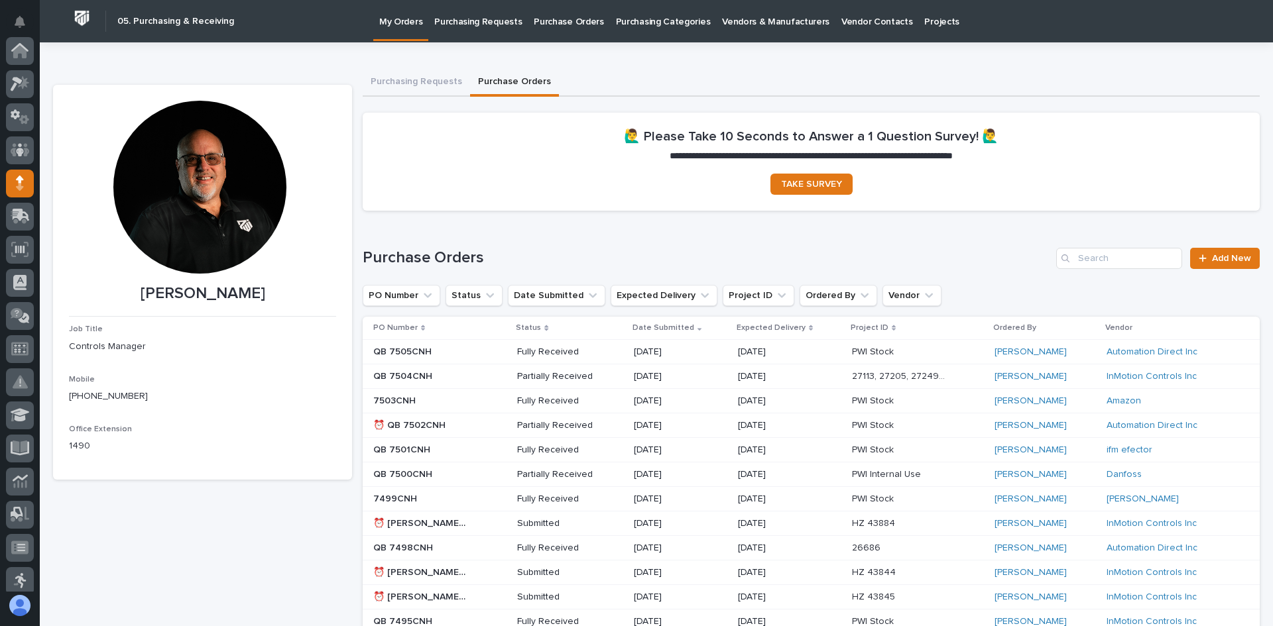
scroll to position [133, 0]
